Goal: Check status: Check status

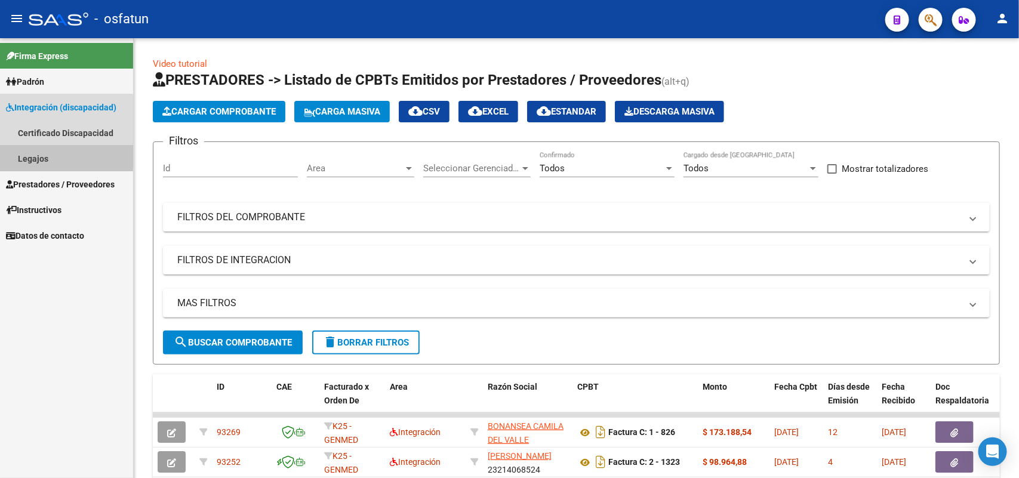
click at [27, 152] on link "Legajos" at bounding box center [66, 159] width 133 height 26
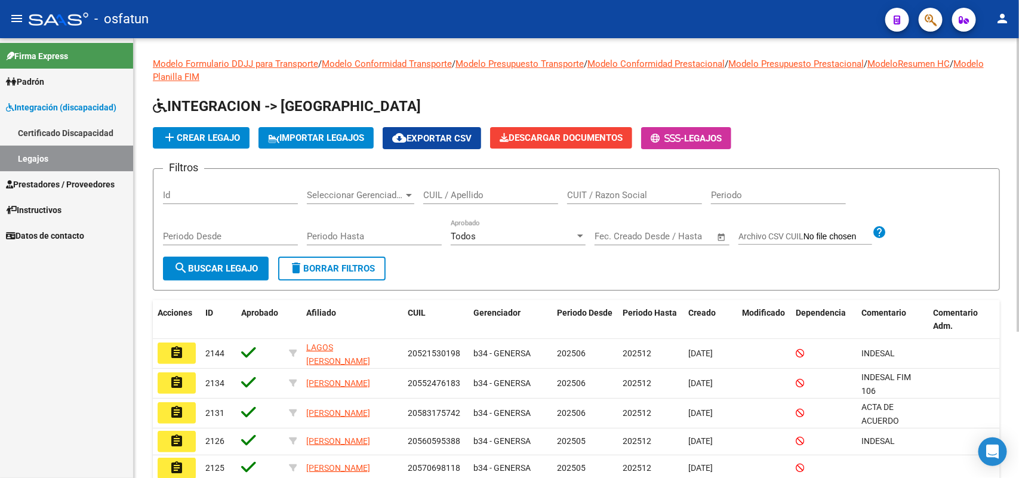
click at [443, 186] on div "CUIL / Apellido" at bounding box center [490, 191] width 135 height 26
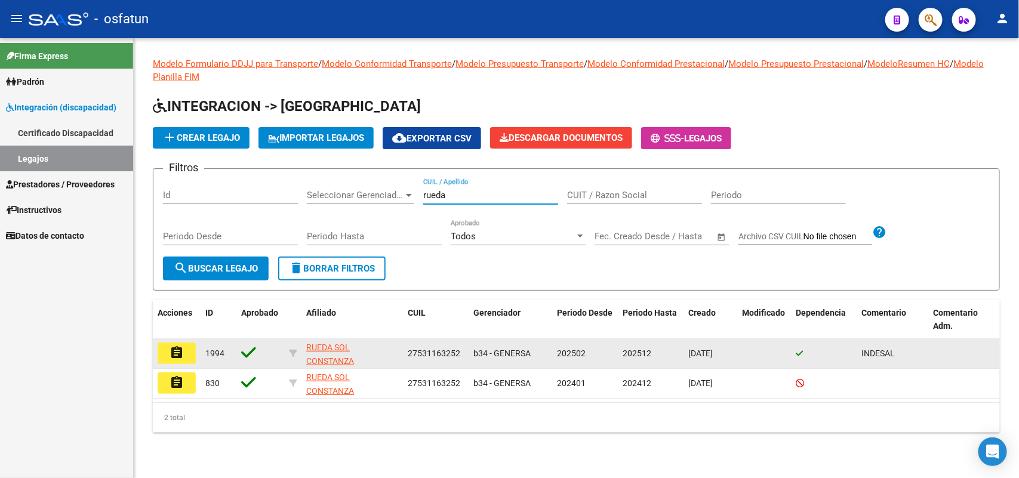
type input "rueda"
click at [176, 349] on mat-icon "assignment" at bounding box center [177, 353] width 14 height 14
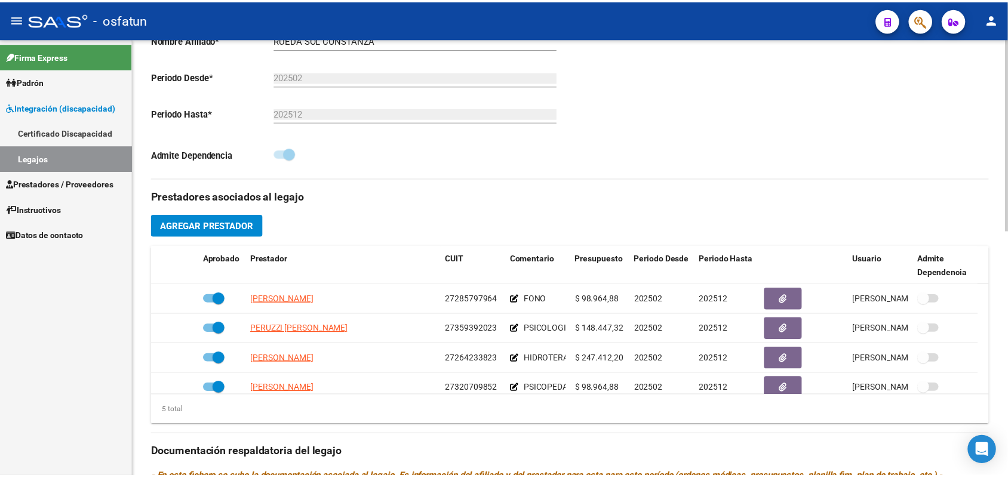
scroll to position [42, 0]
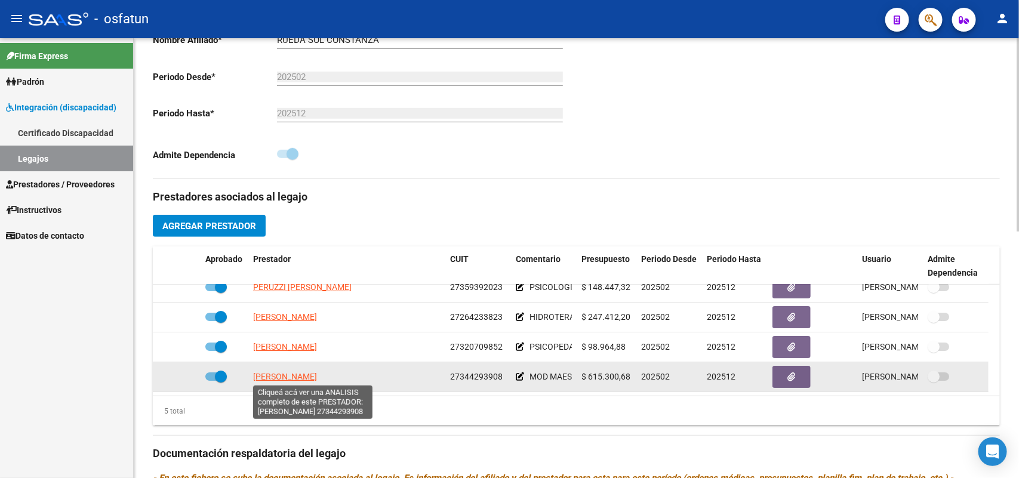
click at [315, 372] on span "[PERSON_NAME]" at bounding box center [285, 377] width 64 height 10
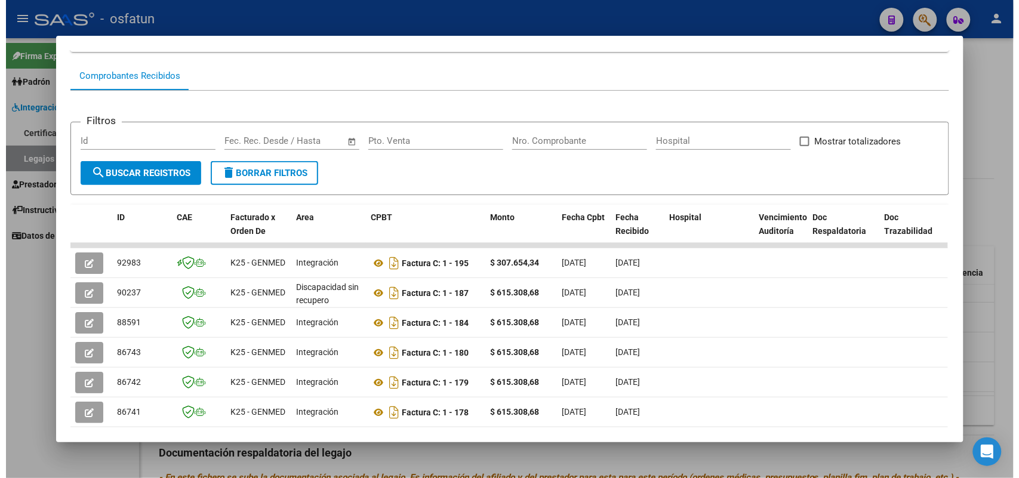
scroll to position [149, 0]
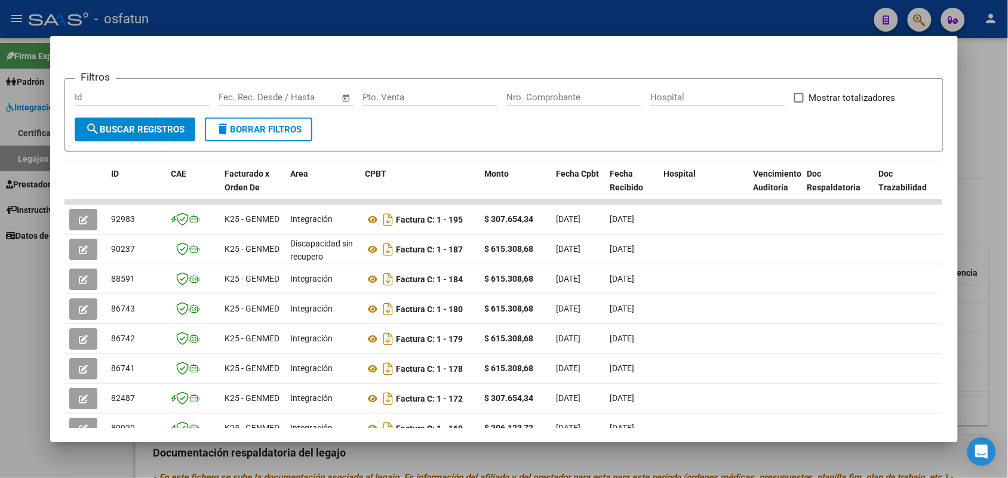
drag, startPoint x: 637, startPoint y: 14, endPoint x: 440, endPoint y: 30, distance: 197.6
click at [637, 14] on div at bounding box center [504, 239] width 1008 height 478
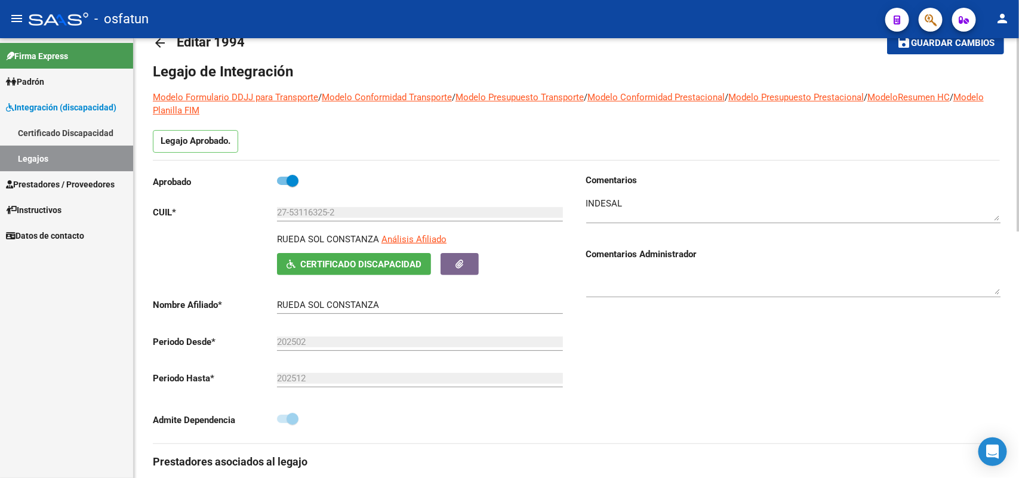
scroll to position [0, 0]
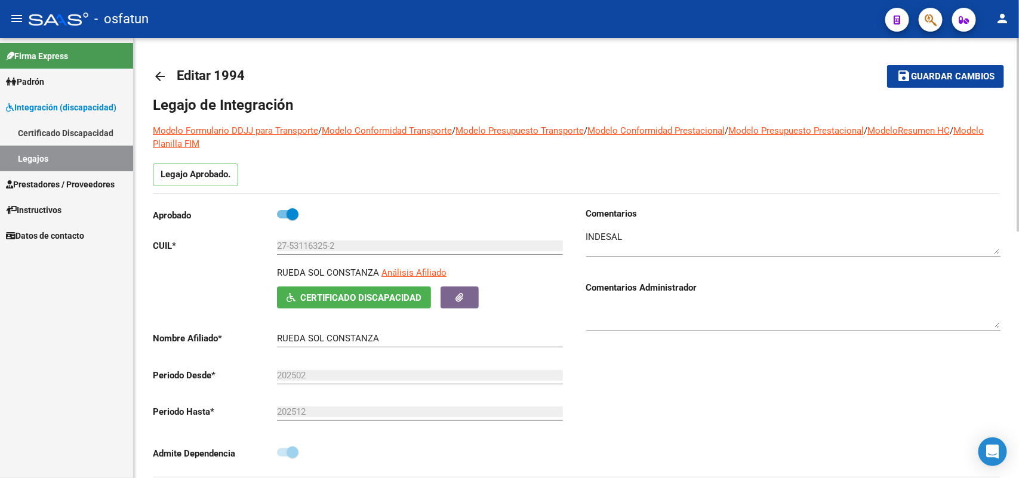
click at [159, 75] on mat-icon "arrow_back" at bounding box center [160, 76] width 14 height 14
